Goal: Information Seeking & Learning: Learn about a topic

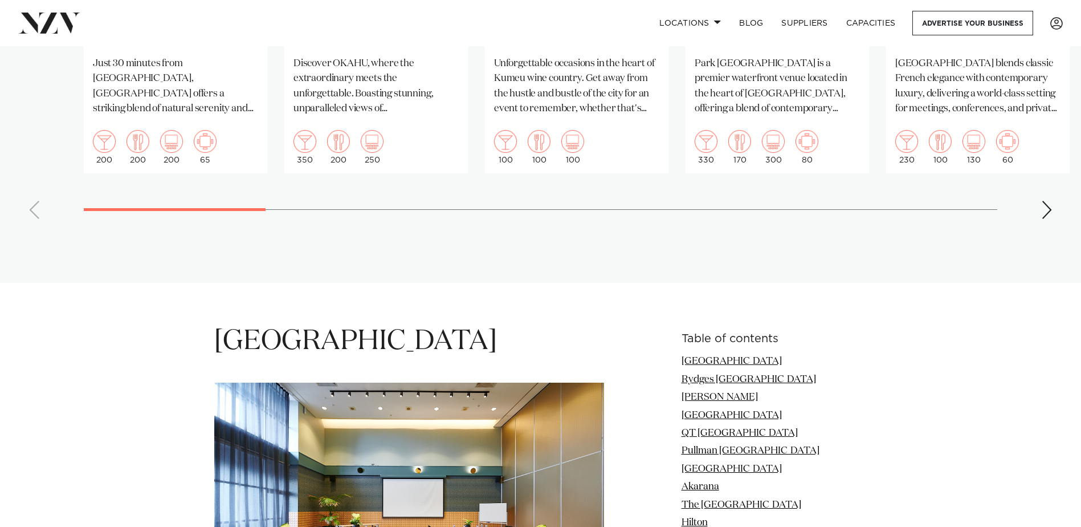
scroll to position [1140, 0]
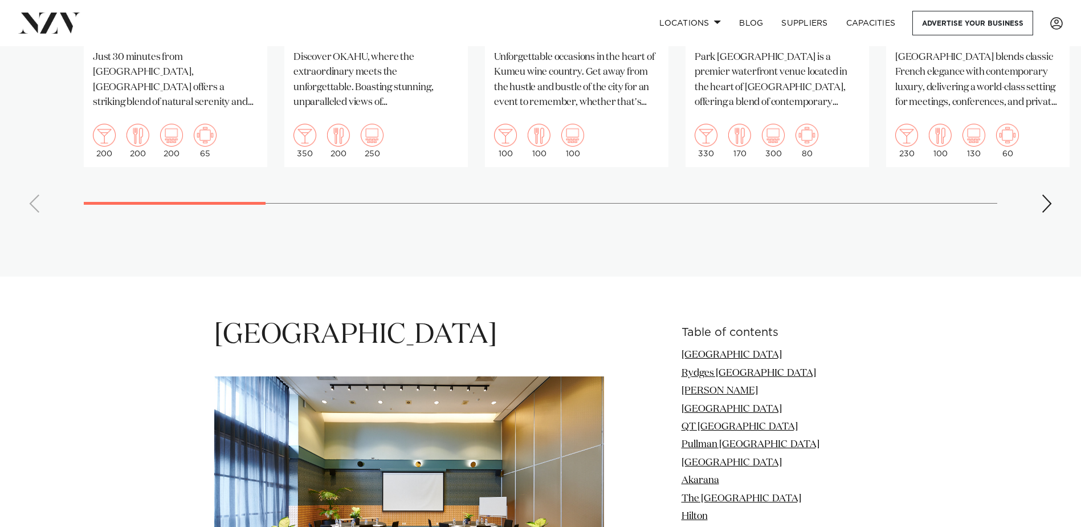
click at [1046, 201] on div "Next slide" at bounding box center [1046, 203] width 11 height 18
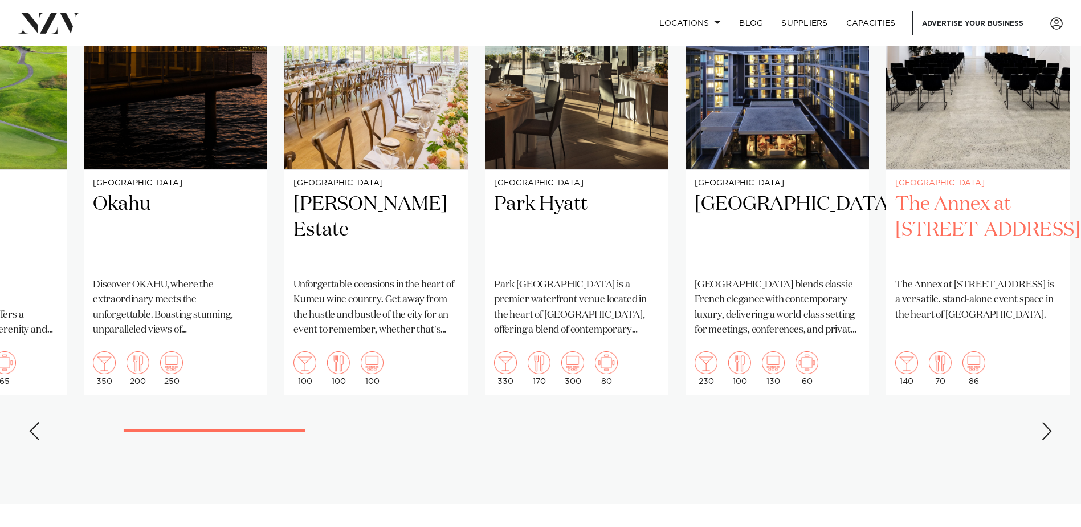
scroll to position [912, 0]
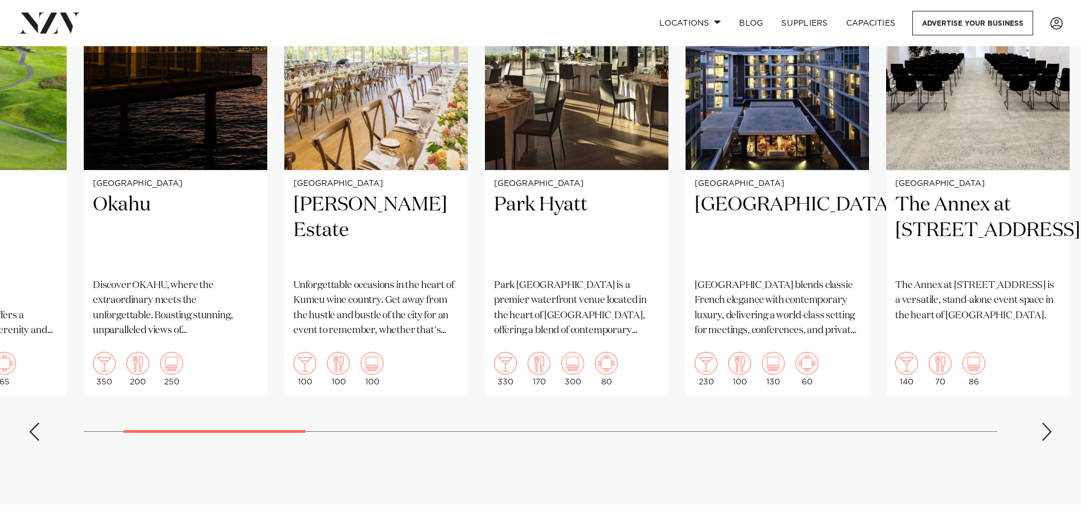
click at [1040, 427] on swiper-container "Auckland Wainui Just 30 minutes from [GEOGRAPHIC_DATA], [GEOGRAPHIC_DATA] offer…" at bounding box center [540, 187] width 1081 height 526
click at [1043, 427] on div "Next slide" at bounding box center [1046, 431] width 11 height 18
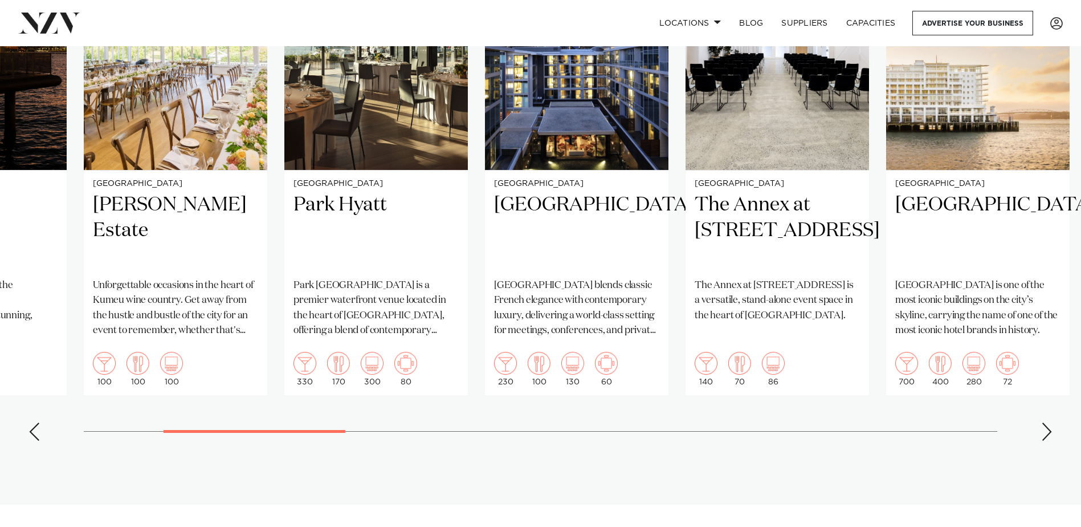
click at [1046, 428] on div "Next slide" at bounding box center [1046, 431] width 11 height 18
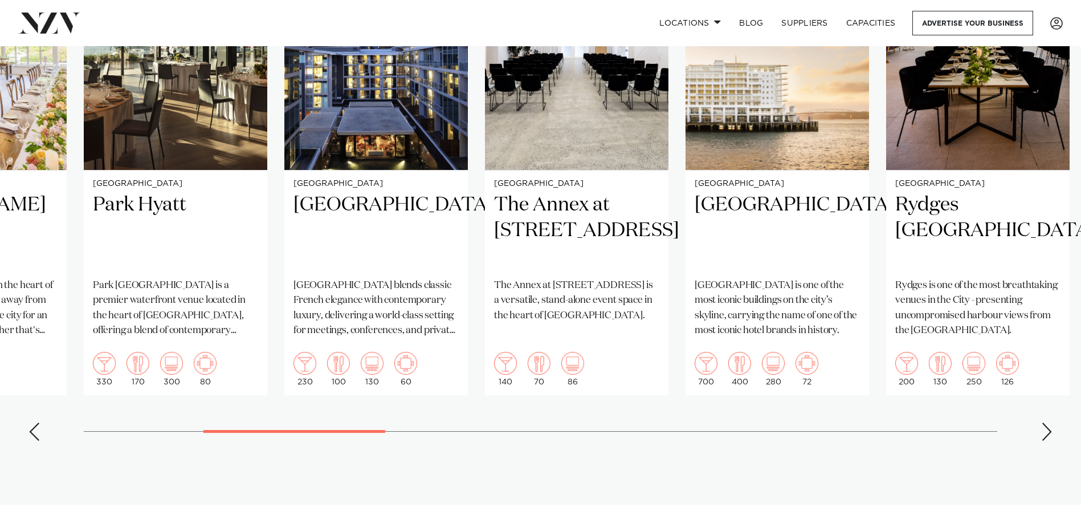
click at [1046, 428] on div "Next slide" at bounding box center [1046, 431] width 11 height 18
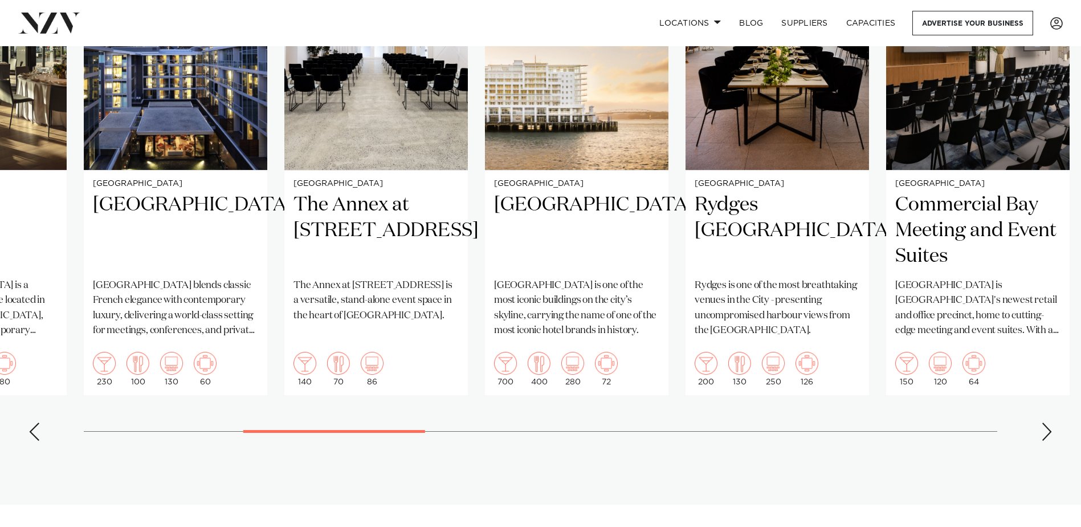
click at [1046, 428] on div "Next slide" at bounding box center [1046, 431] width 11 height 18
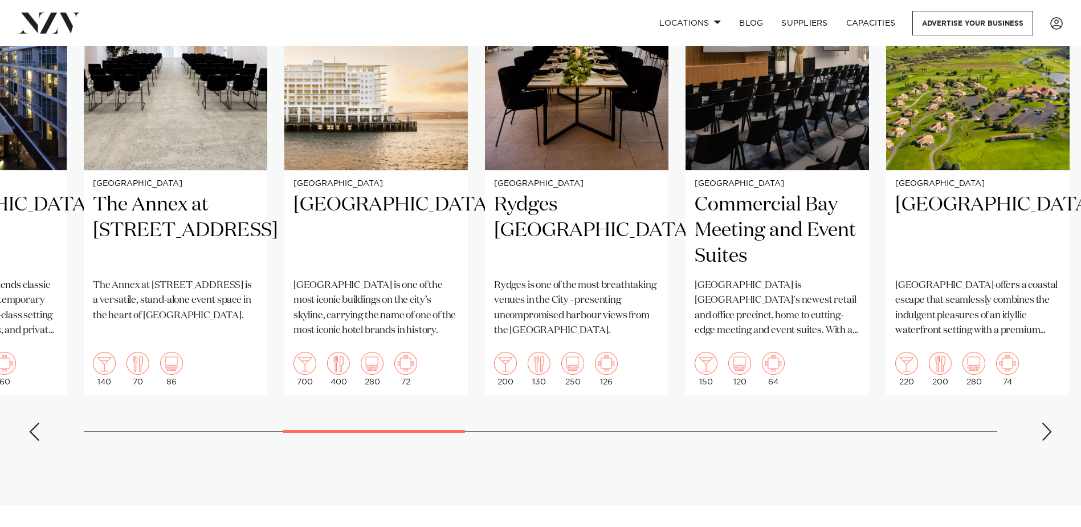
click at [1046, 428] on div "Next slide" at bounding box center [1046, 431] width 11 height 18
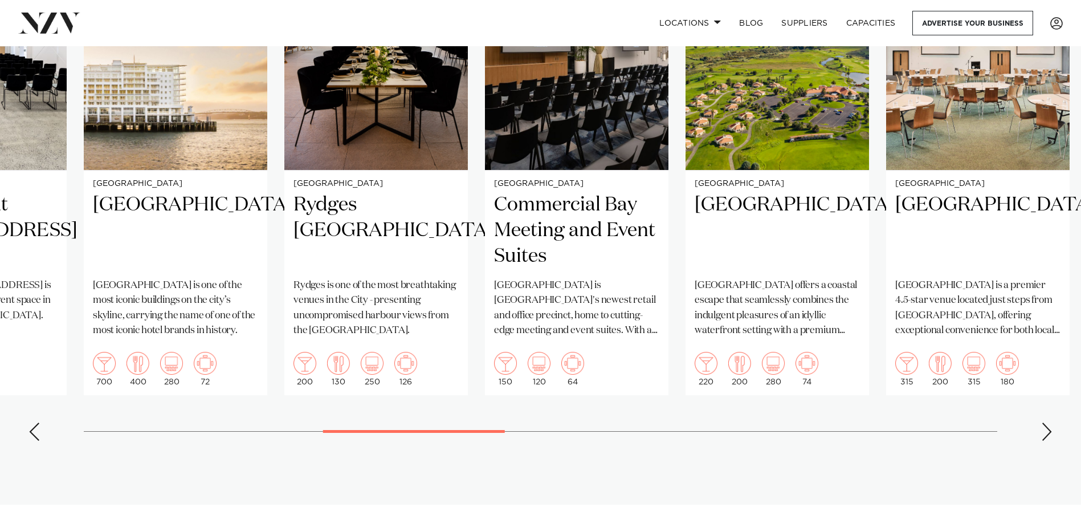
click at [1040, 431] on swiper-container "Auckland Wainui Just 30 minutes from [GEOGRAPHIC_DATA], [GEOGRAPHIC_DATA] offer…" at bounding box center [540, 187] width 1081 height 526
click at [1046, 431] on div "Next slide" at bounding box center [1046, 431] width 11 height 18
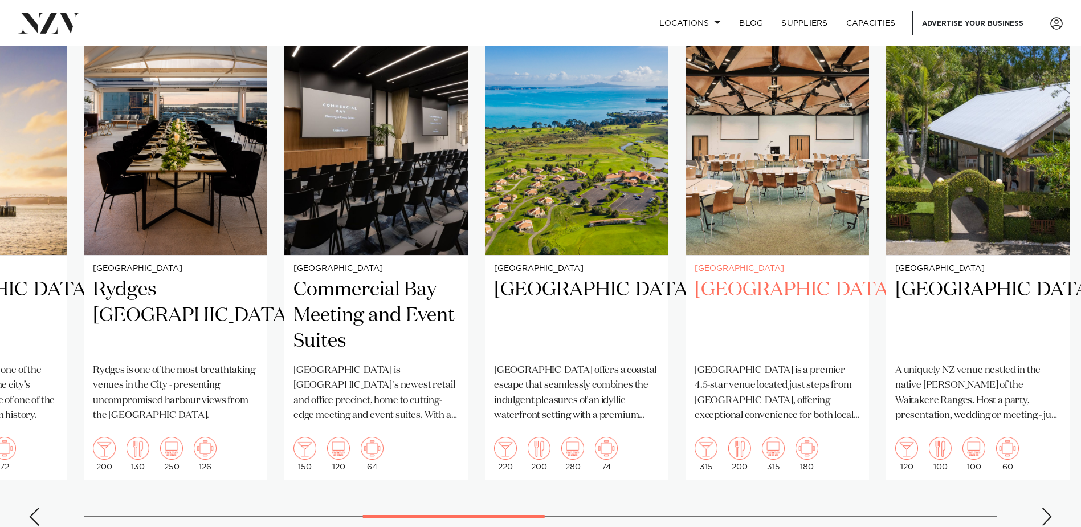
scroll to position [798, 0]
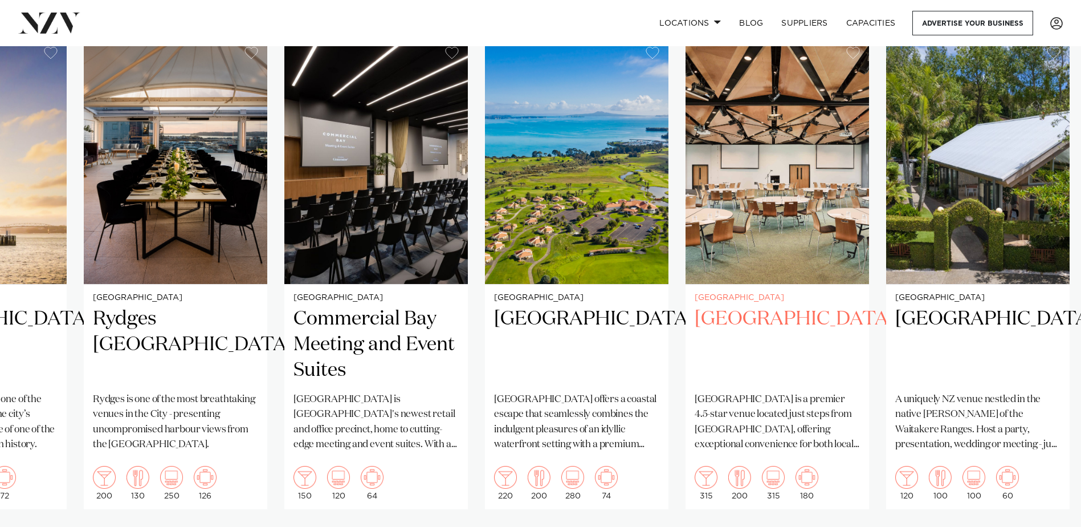
click at [728, 316] on h2 "[GEOGRAPHIC_DATA]" at bounding box center [777, 344] width 165 height 77
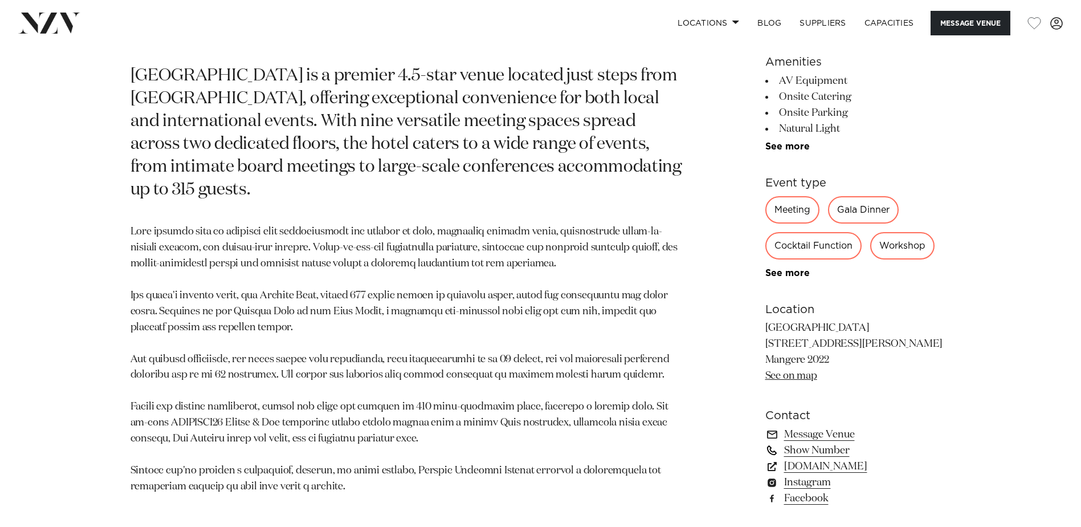
scroll to position [627, 0]
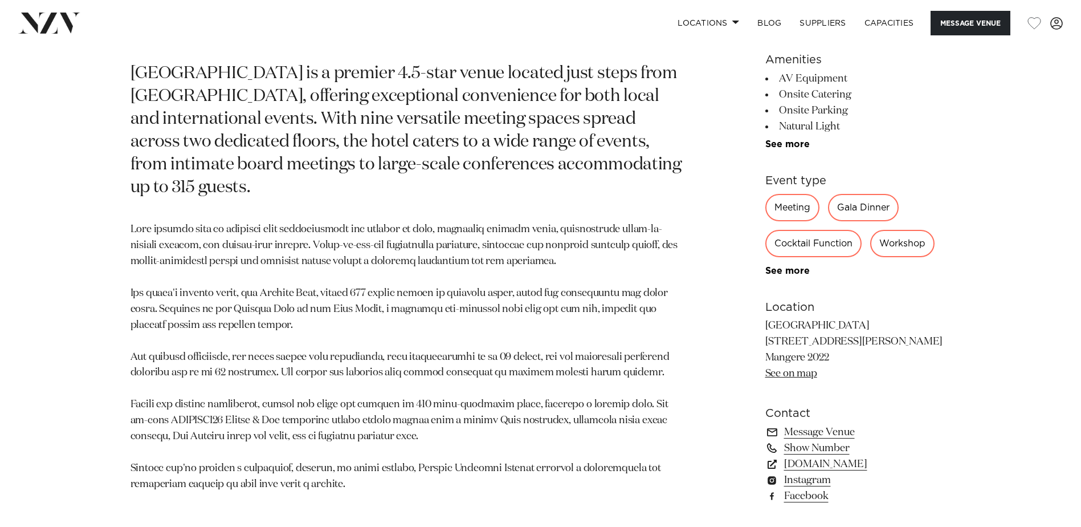
click at [790, 374] on link "See on map" at bounding box center [791, 373] width 52 height 10
click at [569, 99] on p "[GEOGRAPHIC_DATA] is a premier 4.5-star venue located just steps from [GEOGRAPH…" at bounding box center [408, 131] width 554 height 136
click at [455, 186] on p "[GEOGRAPHIC_DATA] is a premier 4.5-star venue located just steps from [GEOGRAPH…" at bounding box center [408, 131] width 554 height 136
click at [308, 180] on p "[GEOGRAPHIC_DATA] is a premier 4.5-star venue located just steps from [GEOGRAPH…" at bounding box center [408, 131] width 554 height 136
drag, startPoint x: 431, startPoint y: 165, endPoint x: 431, endPoint y: 185, distance: 19.9
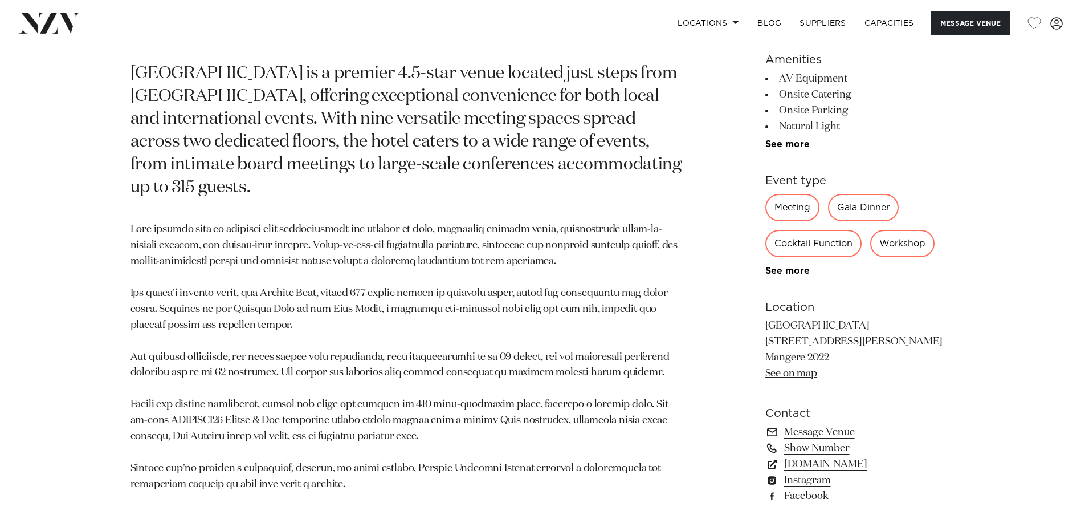
click at [431, 185] on p "[GEOGRAPHIC_DATA] is a premier 4.5-star venue located just steps from [GEOGRAPH…" at bounding box center [408, 131] width 554 height 136
copy p "large-scale conferences accommodating up to 315 guests."
click at [401, 287] on p at bounding box center [408, 357] width 554 height 270
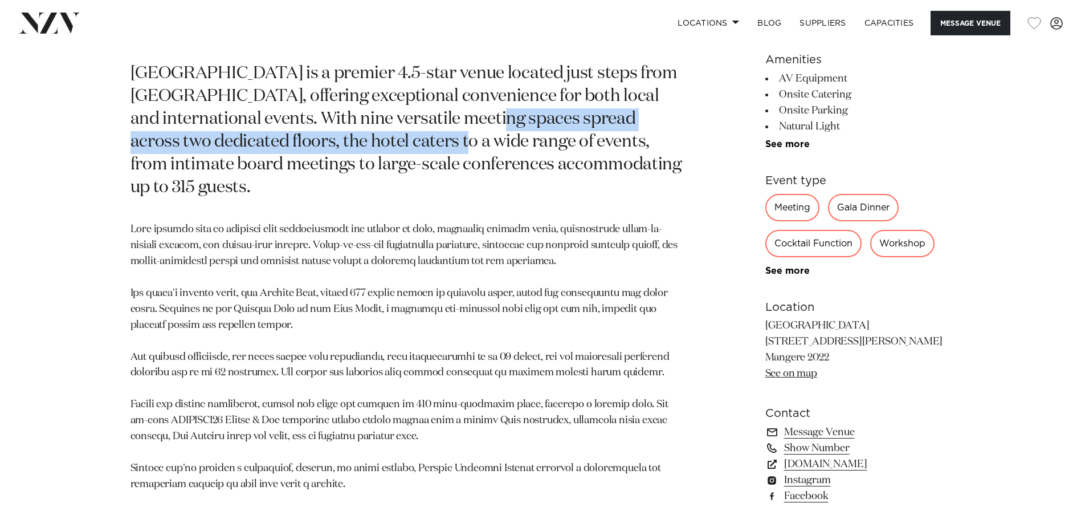
drag, startPoint x: 437, startPoint y: 121, endPoint x: 389, endPoint y: 137, distance: 50.6
click at [389, 137] on p "[GEOGRAPHIC_DATA] is a premier 4.5-star venue located just steps from [GEOGRAPH…" at bounding box center [408, 131] width 554 height 136
copy p "nine versatile meeting spaces spread across two dedicated floors"
click at [777, 145] on link "See more" at bounding box center [809, 144] width 89 height 9
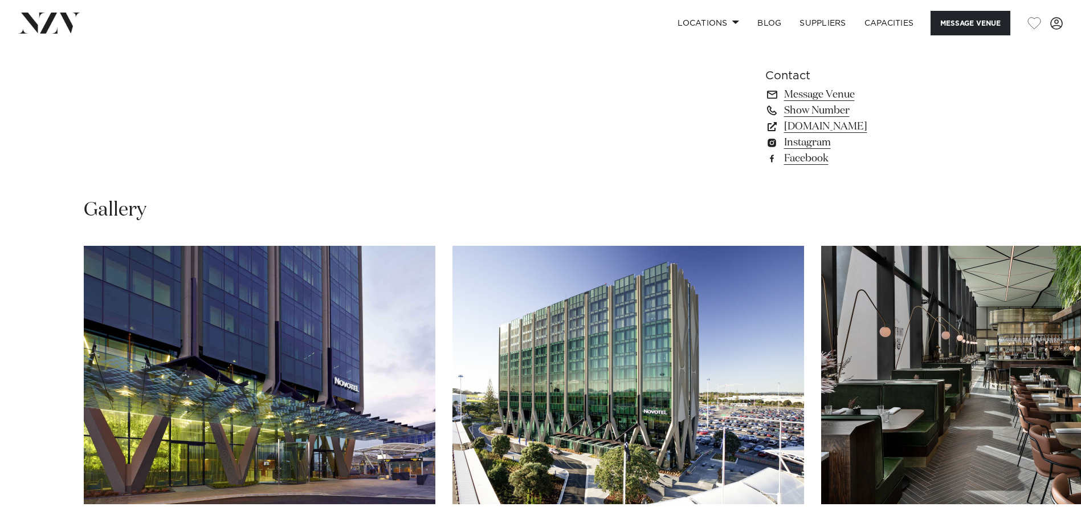
scroll to position [1425, 0]
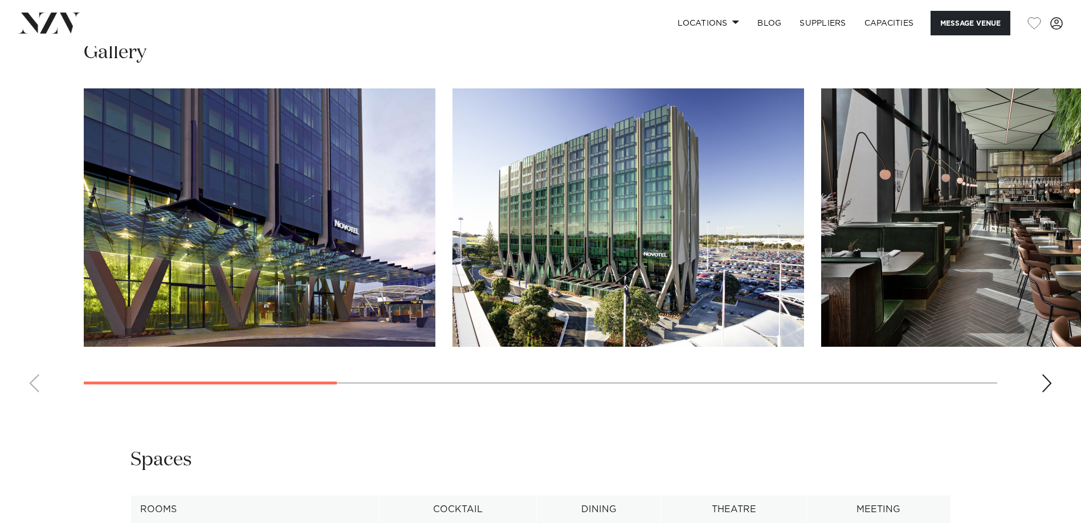
click at [1043, 384] on div "Next slide" at bounding box center [1046, 383] width 11 height 18
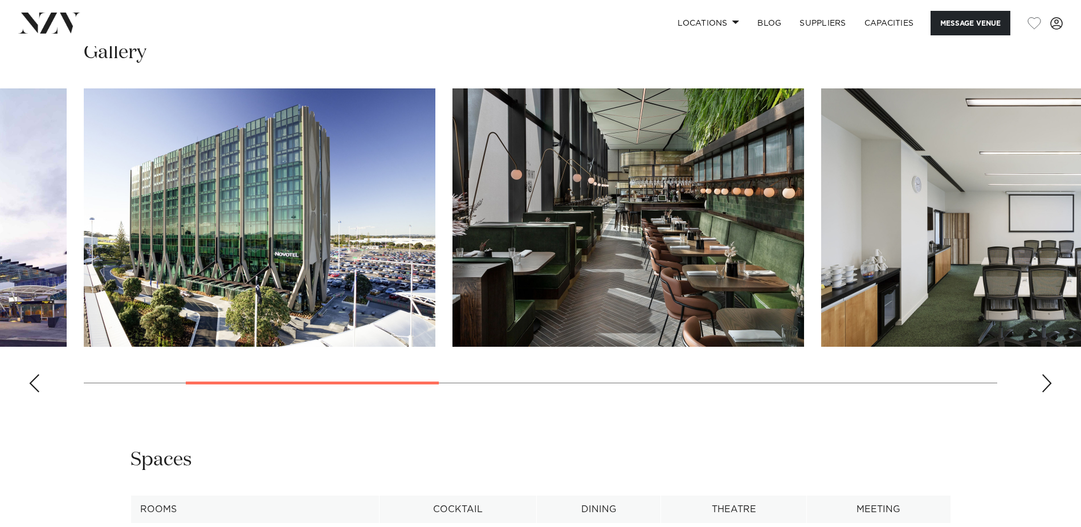
click at [1043, 384] on div "Next slide" at bounding box center [1046, 383] width 11 height 18
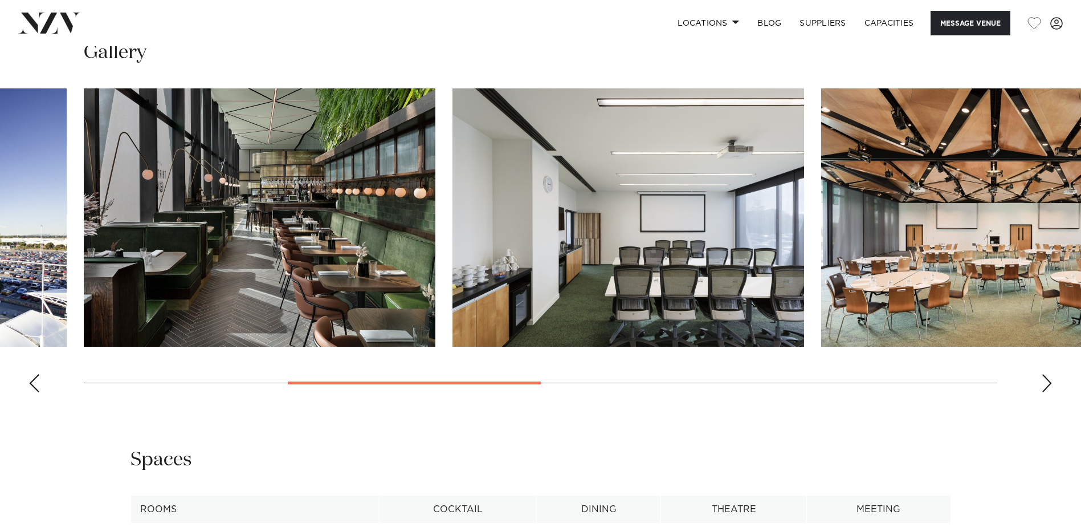
click at [1043, 384] on div "Next slide" at bounding box center [1046, 383] width 11 height 18
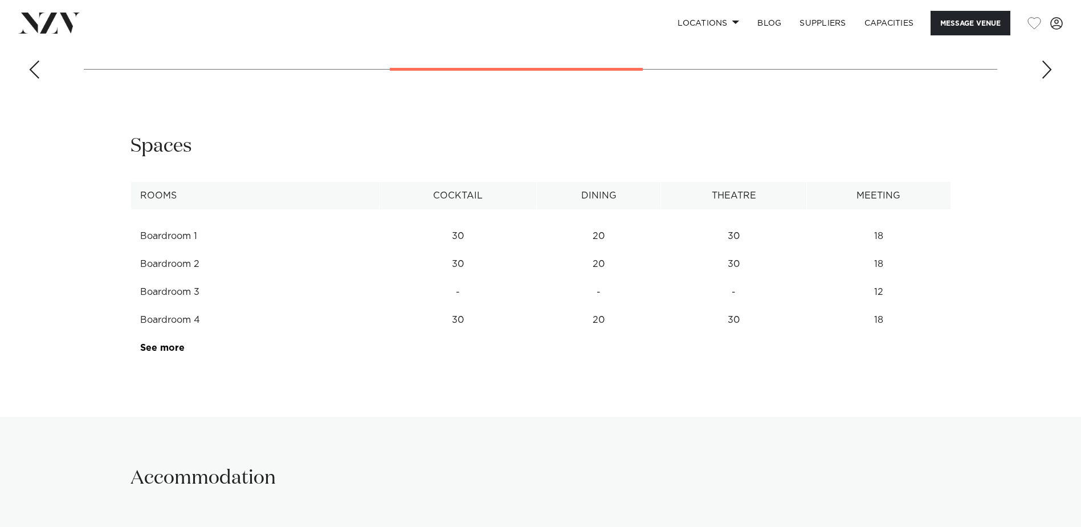
scroll to position [1767, 0]
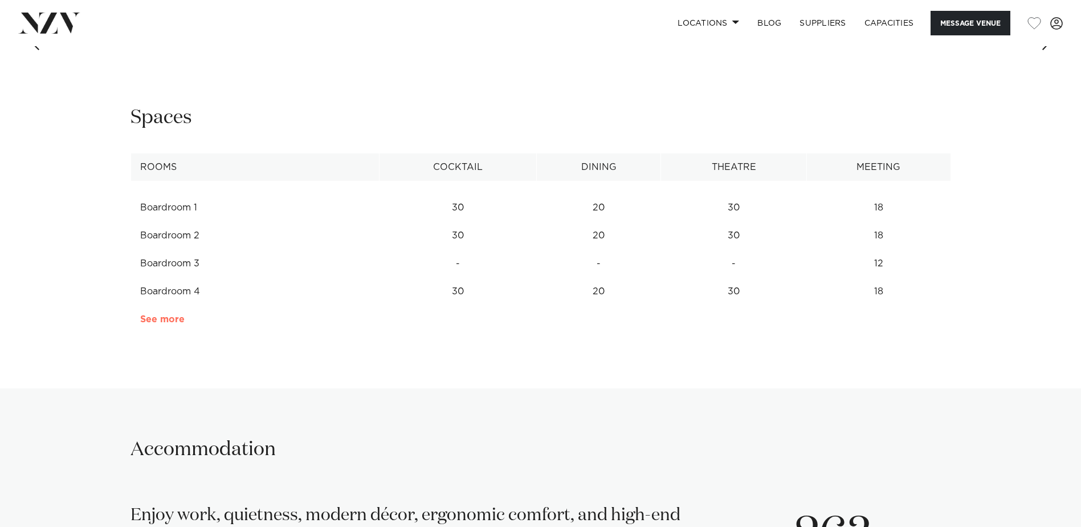
click at [170, 315] on link "See more" at bounding box center [184, 319] width 89 height 9
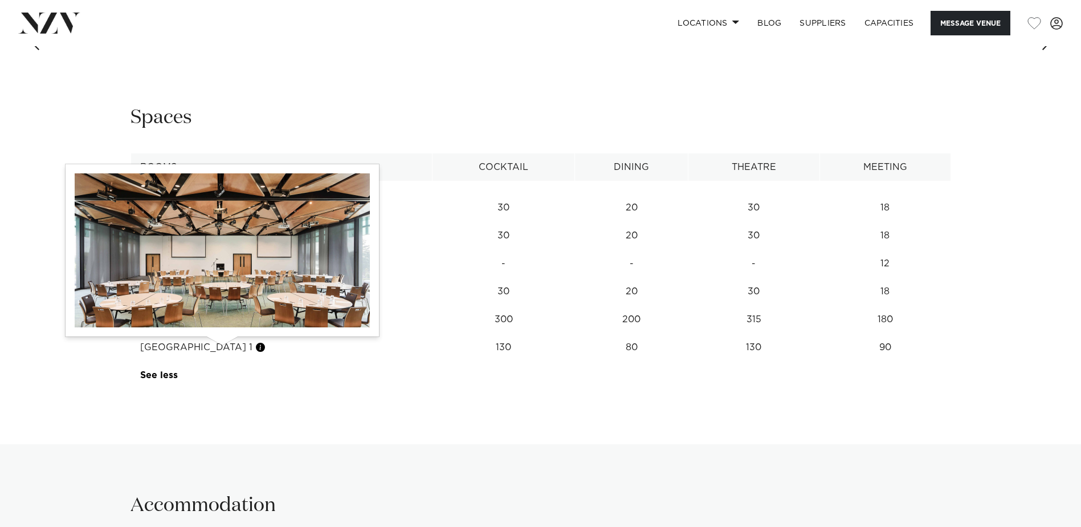
click at [255, 348] on button "button" at bounding box center [260, 346] width 11 height 11
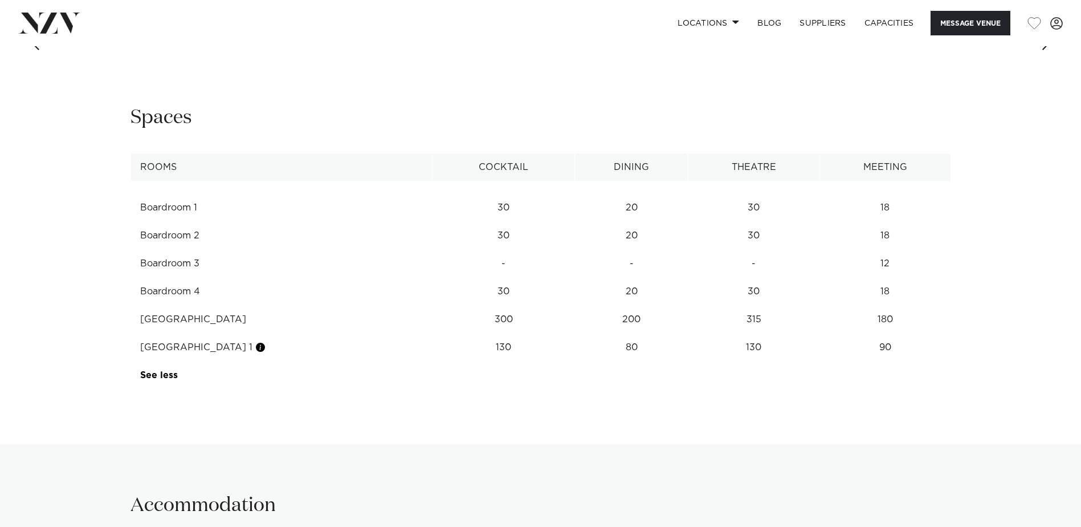
click at [259, 392] on div "**********" at bounding box center [540, 251] width 1081 height 293
drag, startPoint x: 142, startPoint y: 164, endPoint x: 894, endPoint y: 341, distance: 772.3
click at [894, 341] on table "Rooms Cocktail Dining Theatre Meeting Boardroom 1 30 20 30 18 Boardroom 2 30 20…" at bounding box center [541, 271] width 821 height 236
copy table "Rooms Cocktail Dining Theatre Meeting Boardroom 1 30 20 30 18 Boardroom 2 30 20…"
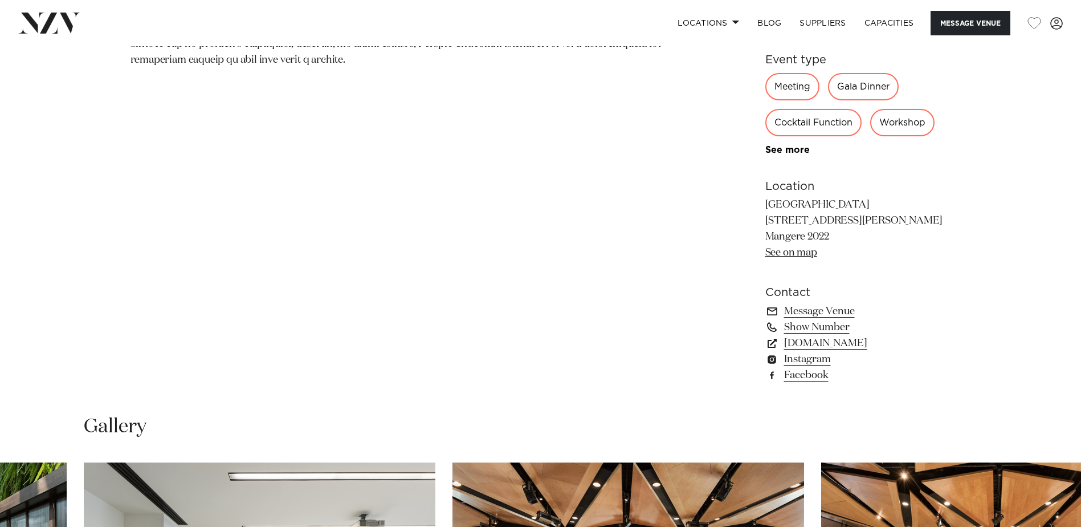
scroll to position [912, 0]
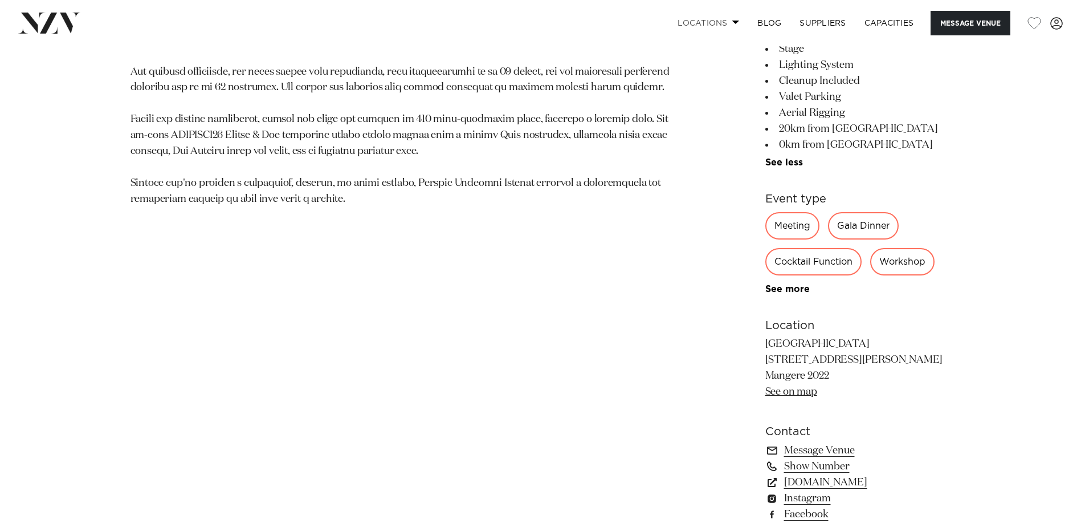
click at [717, 25] on link "Locations" at bounding box center [708, 23] width 80 height 25
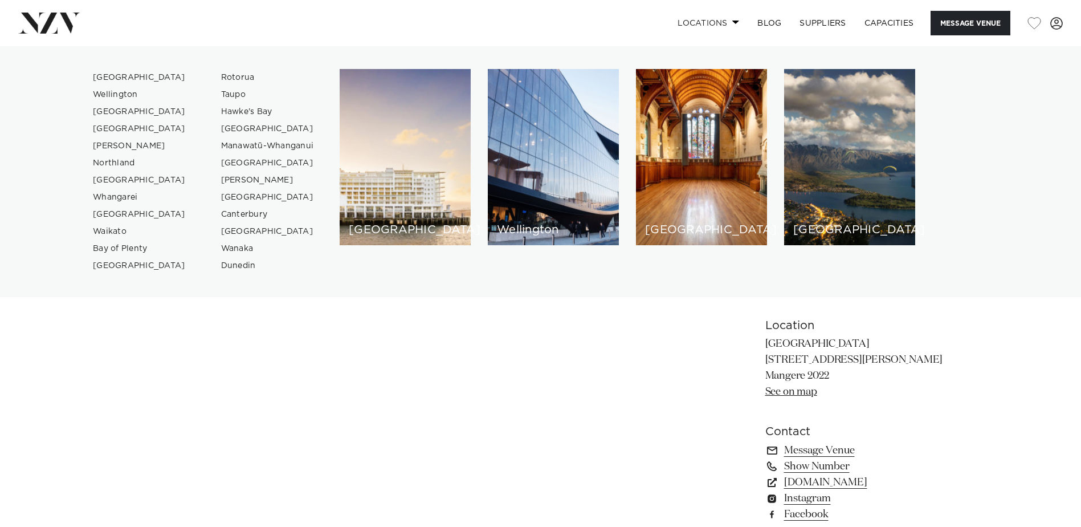
click at [717, 25] on link "Locations" at bounding box center [708, 23] width 80 height 25
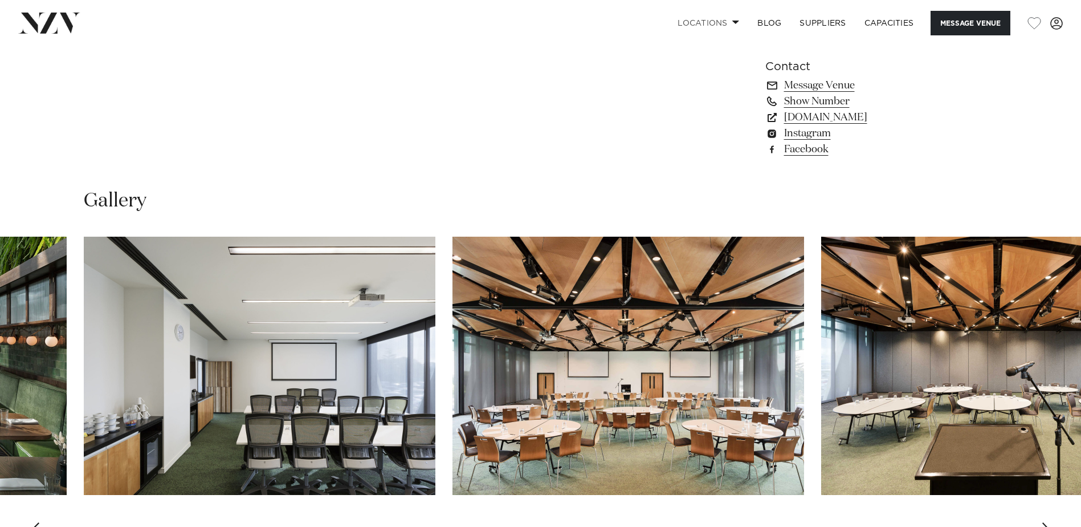
scroll to position [1311, 0]
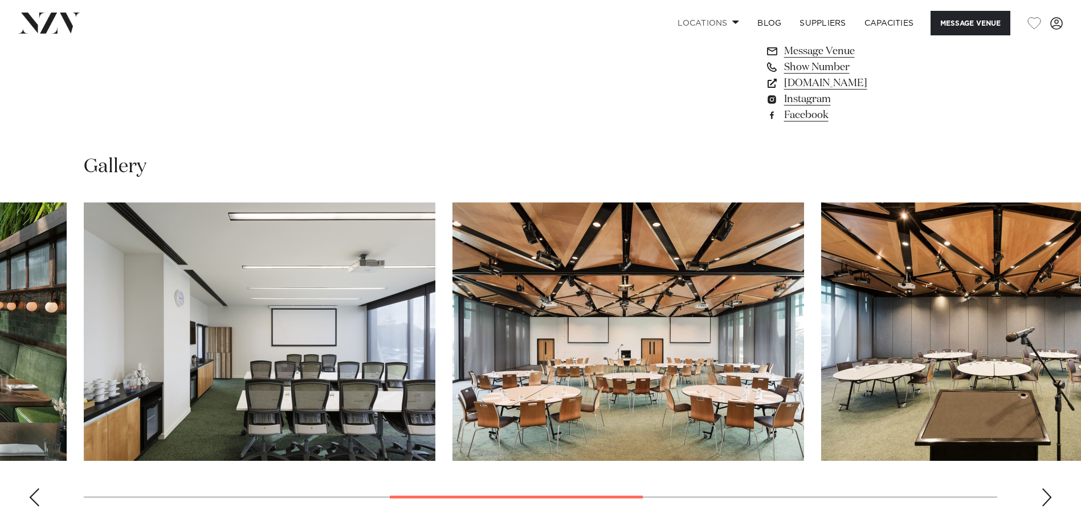
click at [1043, 495] on div "Next slide" at bounding box center [1046, 497] width 11 height 18
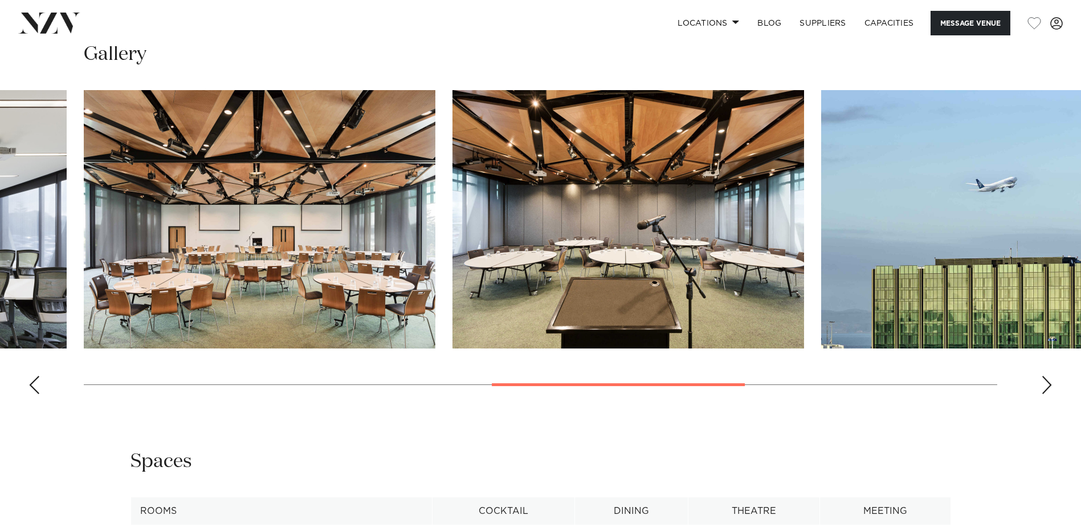
scroll to position [1368, 0]
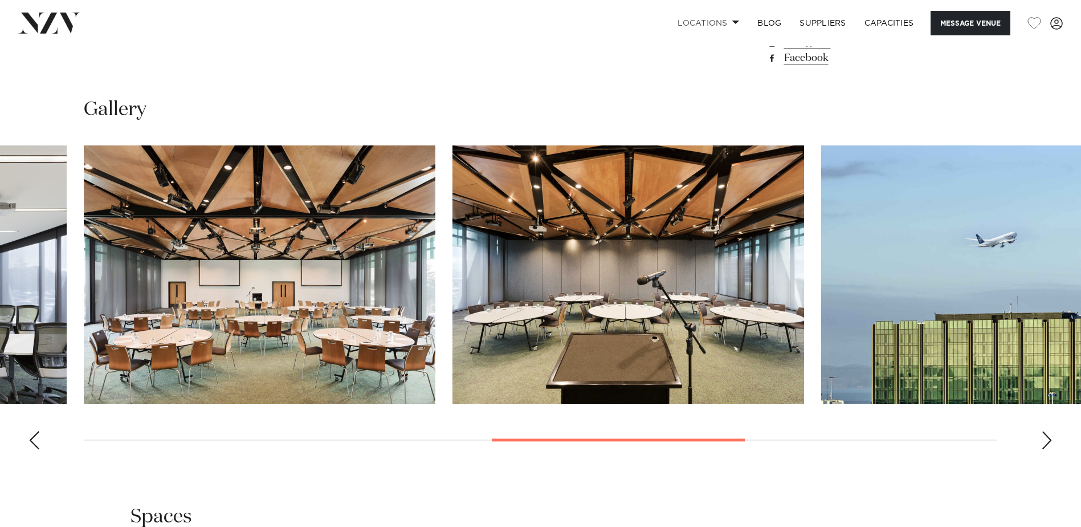
click at [1042, 434] on div "Next slide" at bounding box center [1046, 440] width 11 height 18
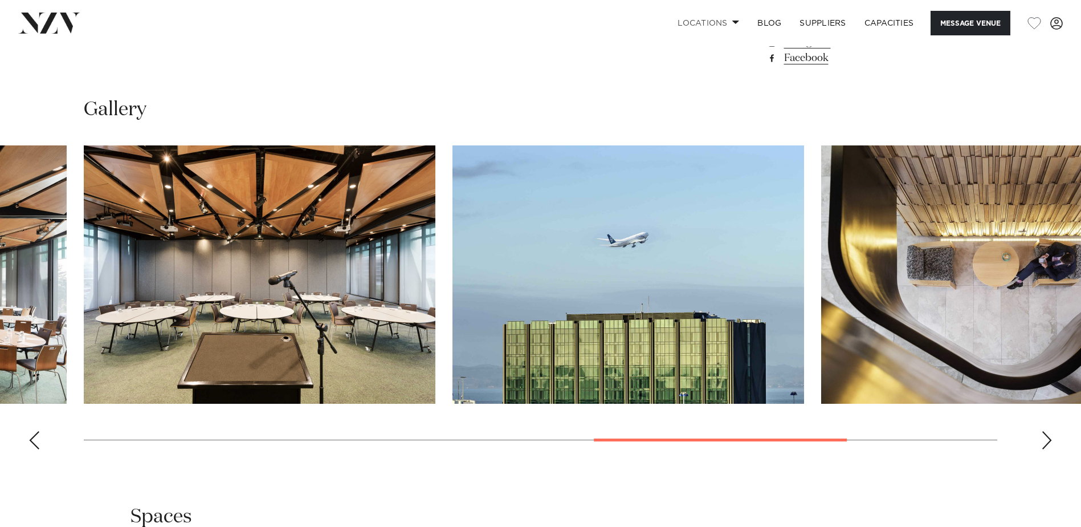
click at [1042, 438] on div "Next slide" at bounding box center [1046, 440] width 11 height 18
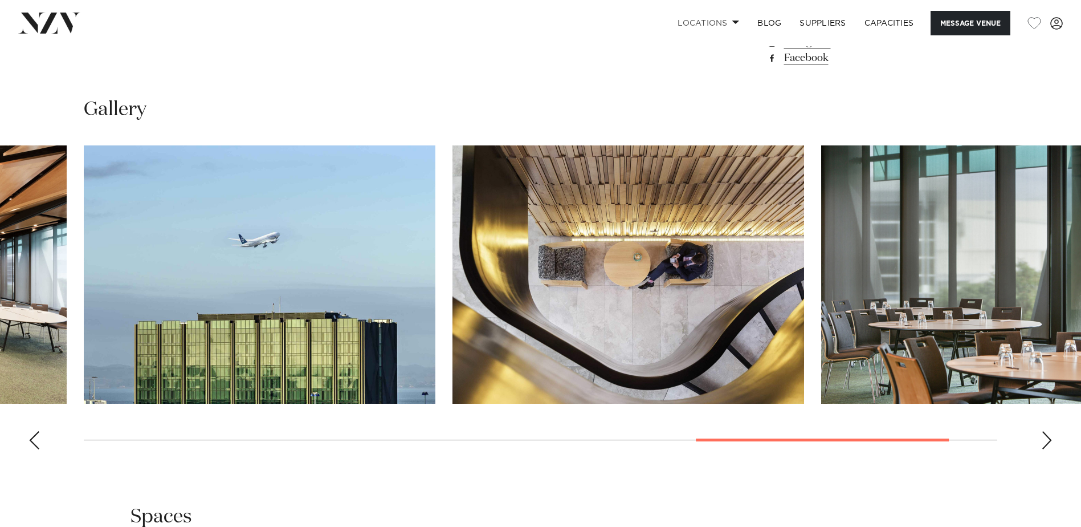
click at [1042, 438] on div "Next slide" at bounding box center [1046, 440] width 11 height 18
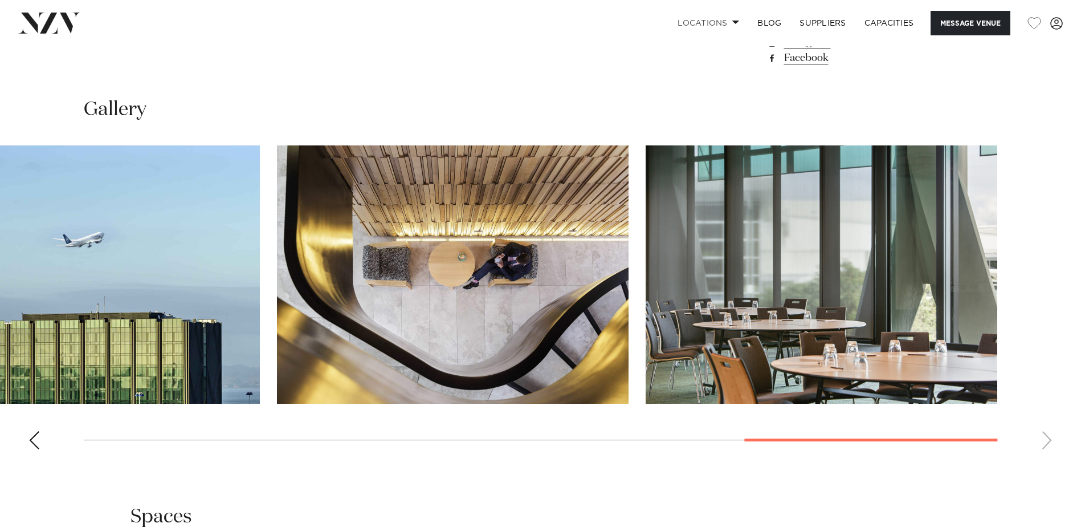
click at [1042, 438] on swiper-container at bounding box center [540, 301] width 1081 height 313
click at [1002, 438] on swiper-container at bounding box center [540, 301] width 1081 height 313
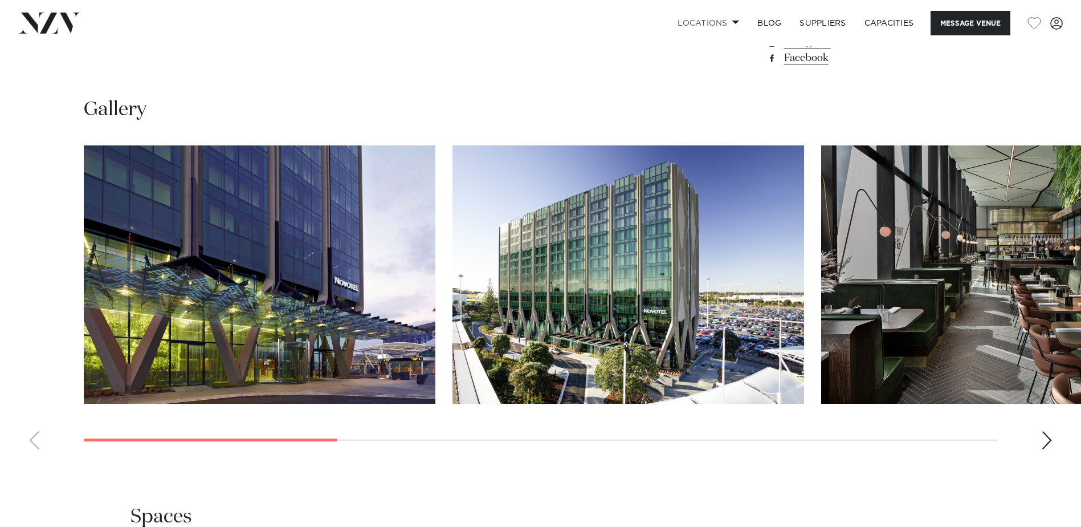
click at [116, 439] on div at bounding box center [210, 439] width 253 height 3
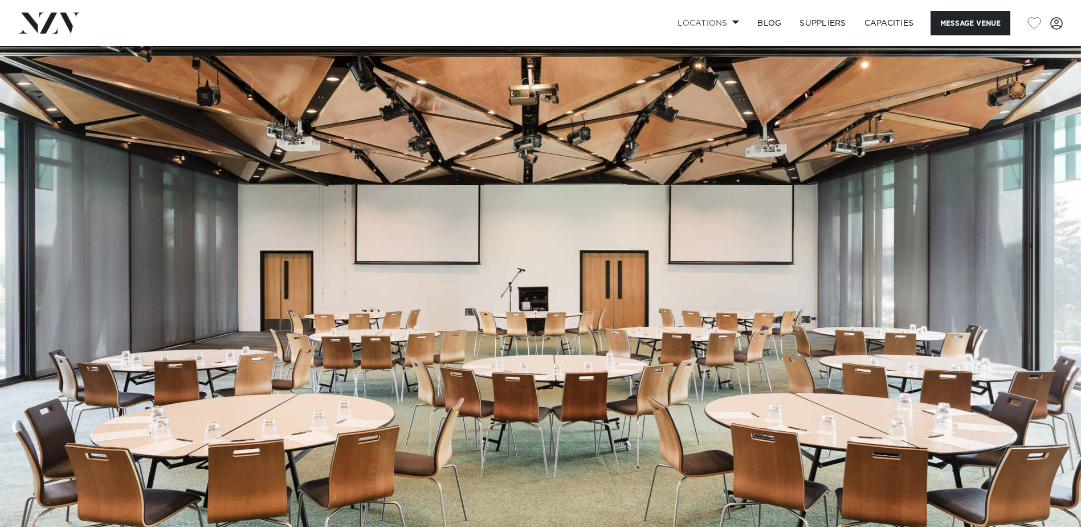
scroll to position [0, 0]
